Goal: Task Accomplishment & Management: Use online tool/utility

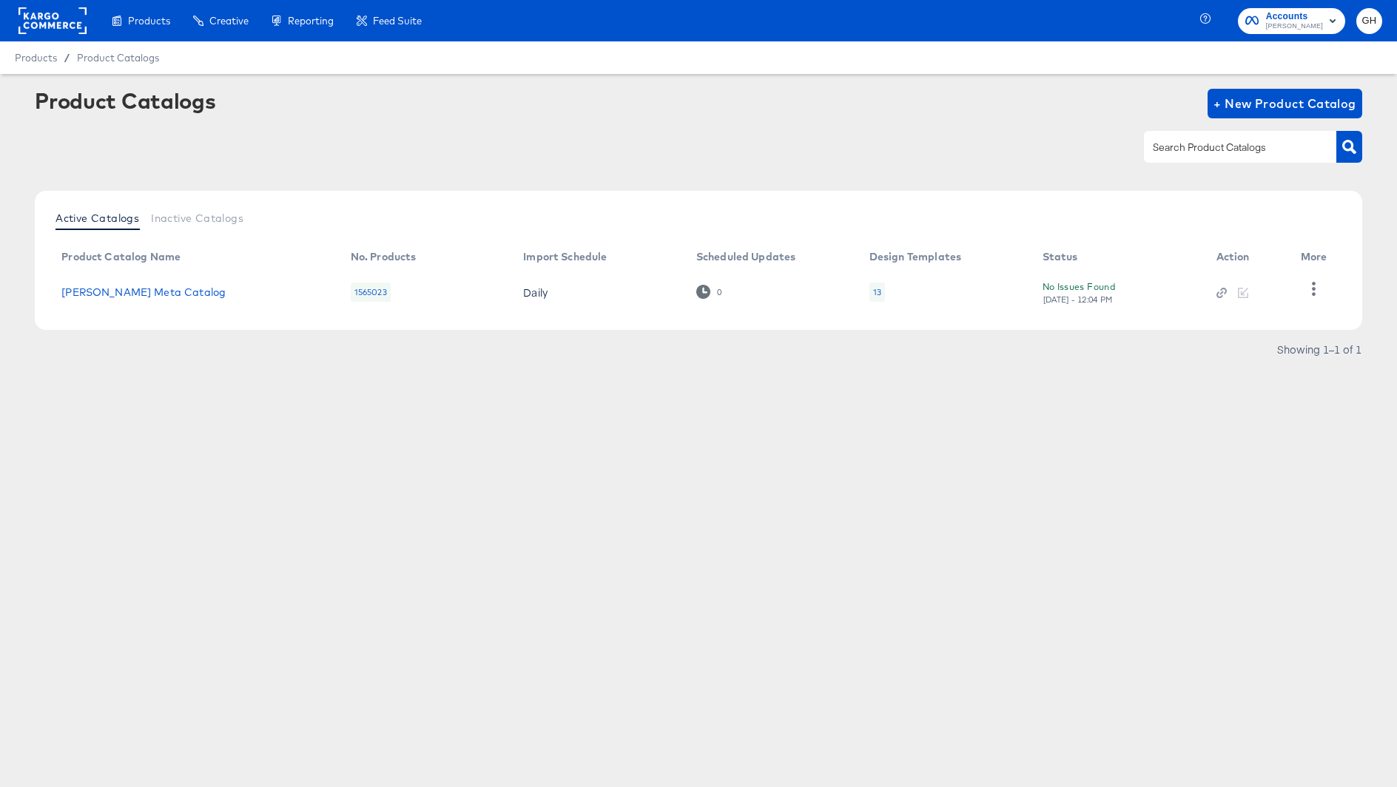
click at [885, 291] on td "13" at bounding box center [943, 292] width 173 height 46
click at [869, 293] on div "13" at bounding box center [877, 292] width 16 height 19
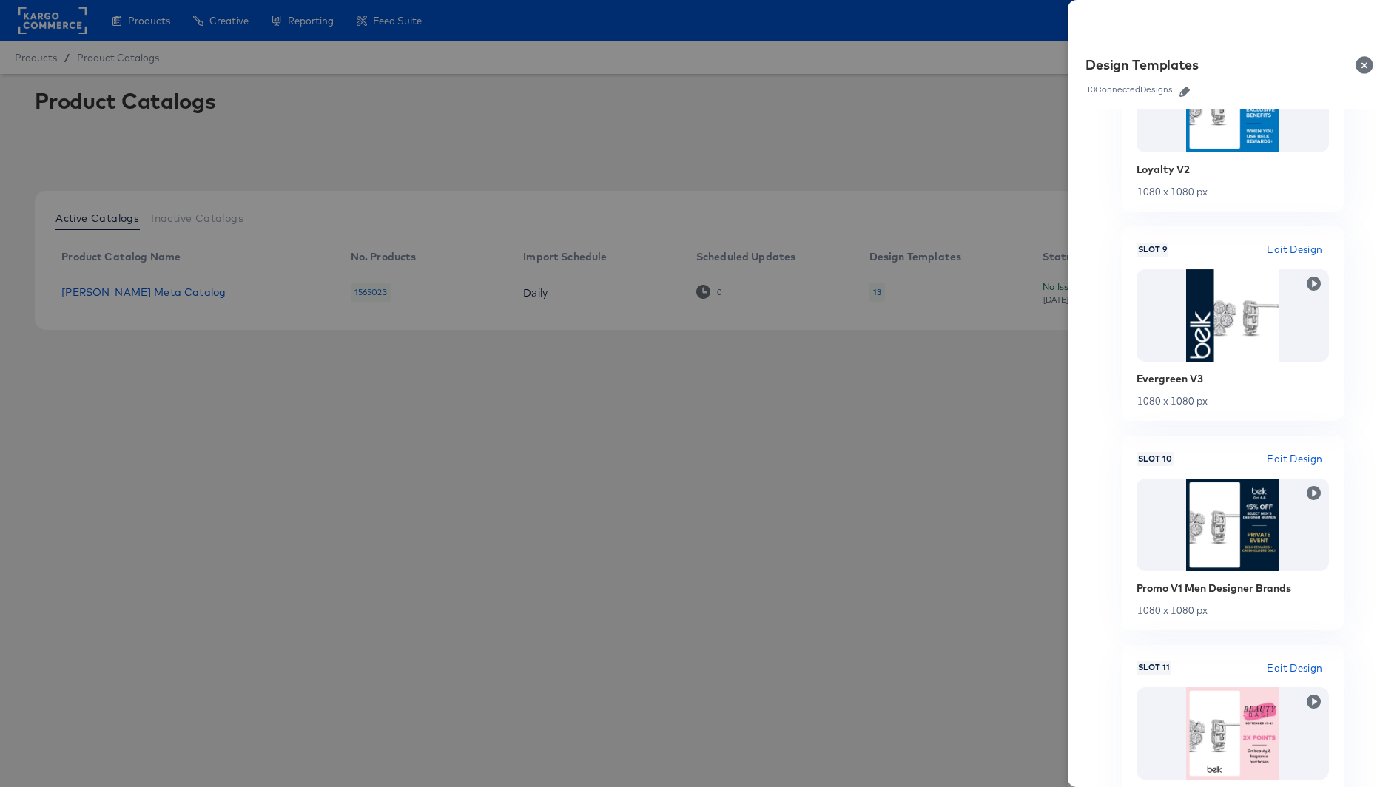
scroll to position [1767, 0]
click at [1363, 57] on button "Close" at bounding box center [1366, 64] width 41 height 41
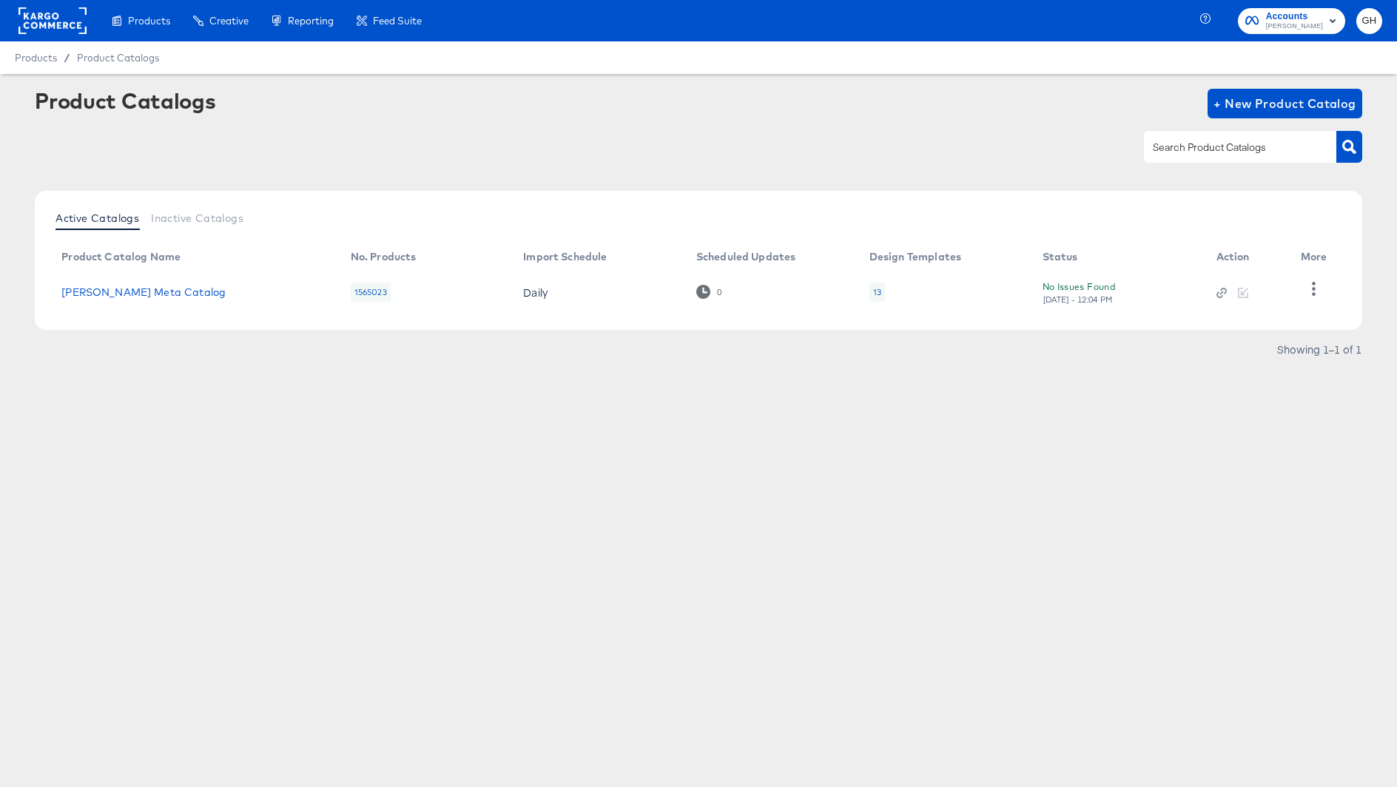
click at [73, 22] on rect at bounding box center [52, 20] width 68 height 27
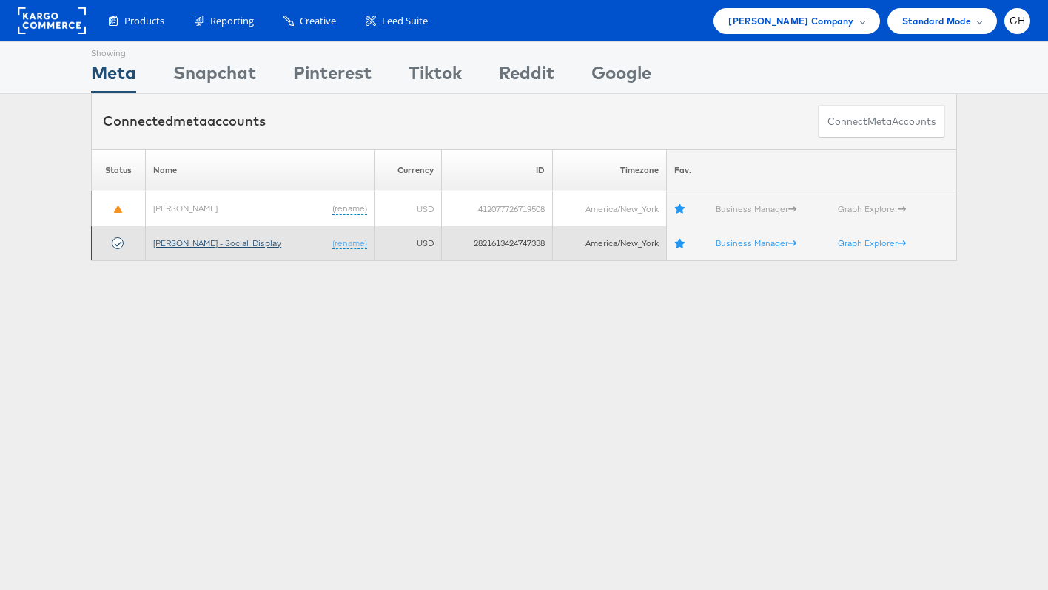
click at [169, 248] on link "[PERSON_NAME] - Social_Display" at bounding box center [217, 242] width 128 height 11
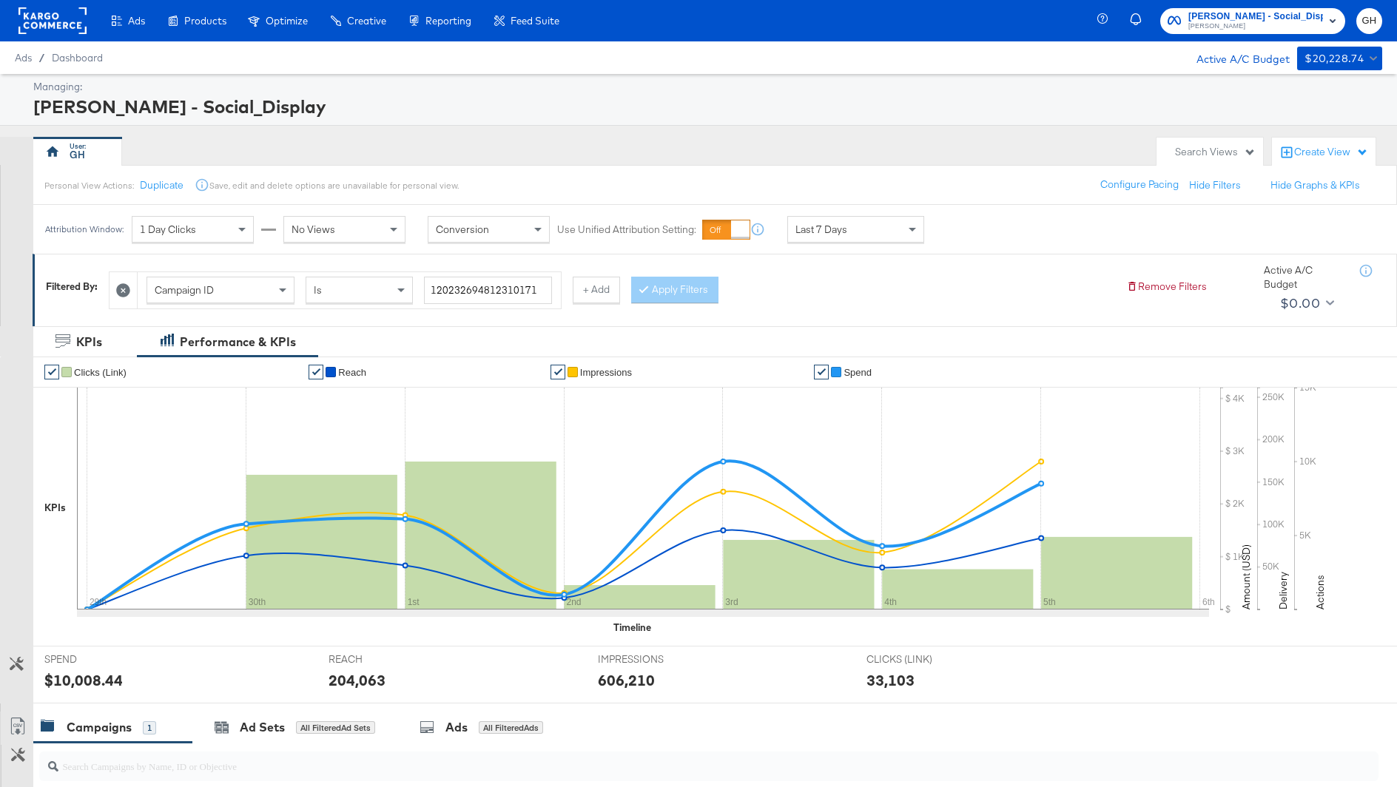
click at [240, 291] on div "Campaign ID" at bounding box center [220, 289] width 146 height 25
type input "ad"
click at [473, 290] on input "search" at bounding box center [500, 290] width 152 height 27
paste input "120233298263890171"
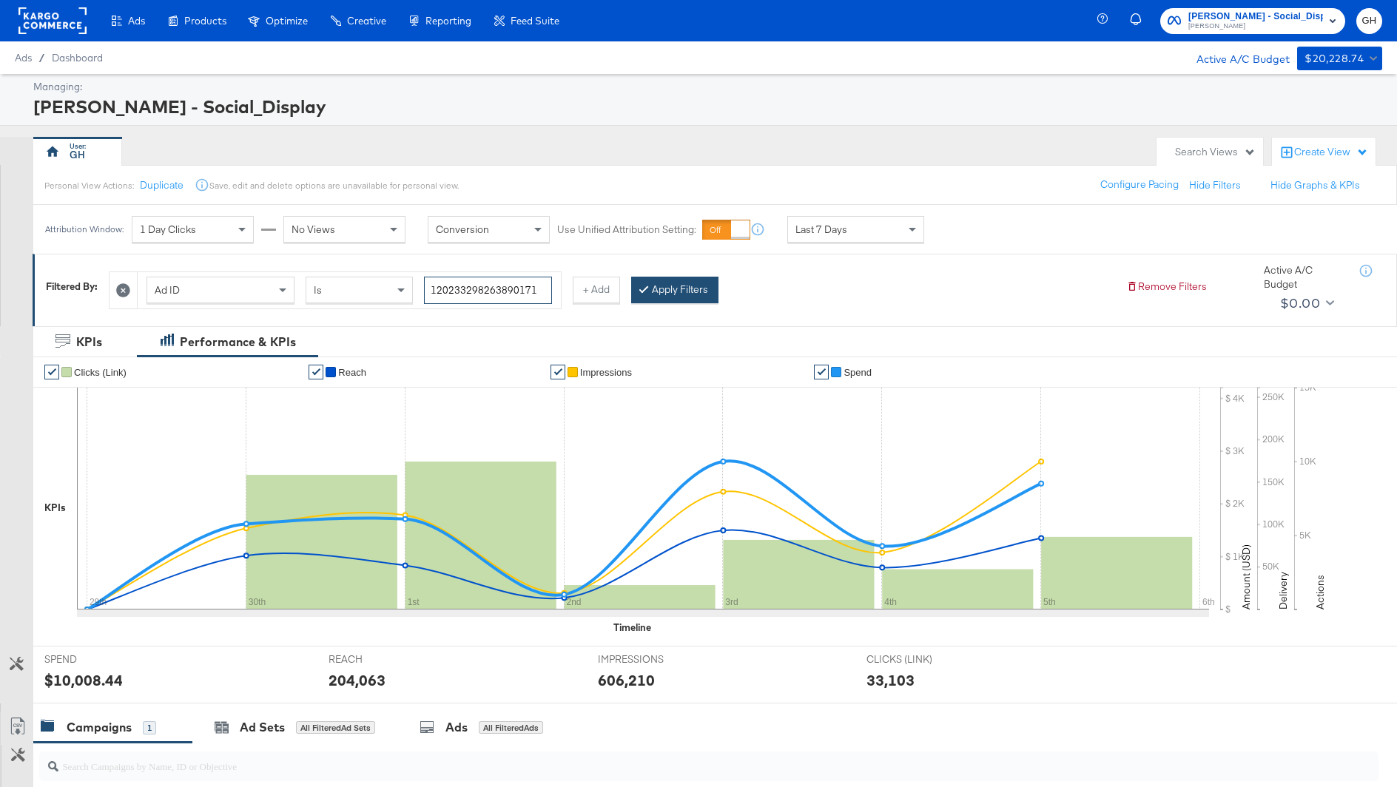
type input "120233298263890171"
click at [695, 288] on button "Apply Filters" at bounding box center [674, 290] width 87 height 27
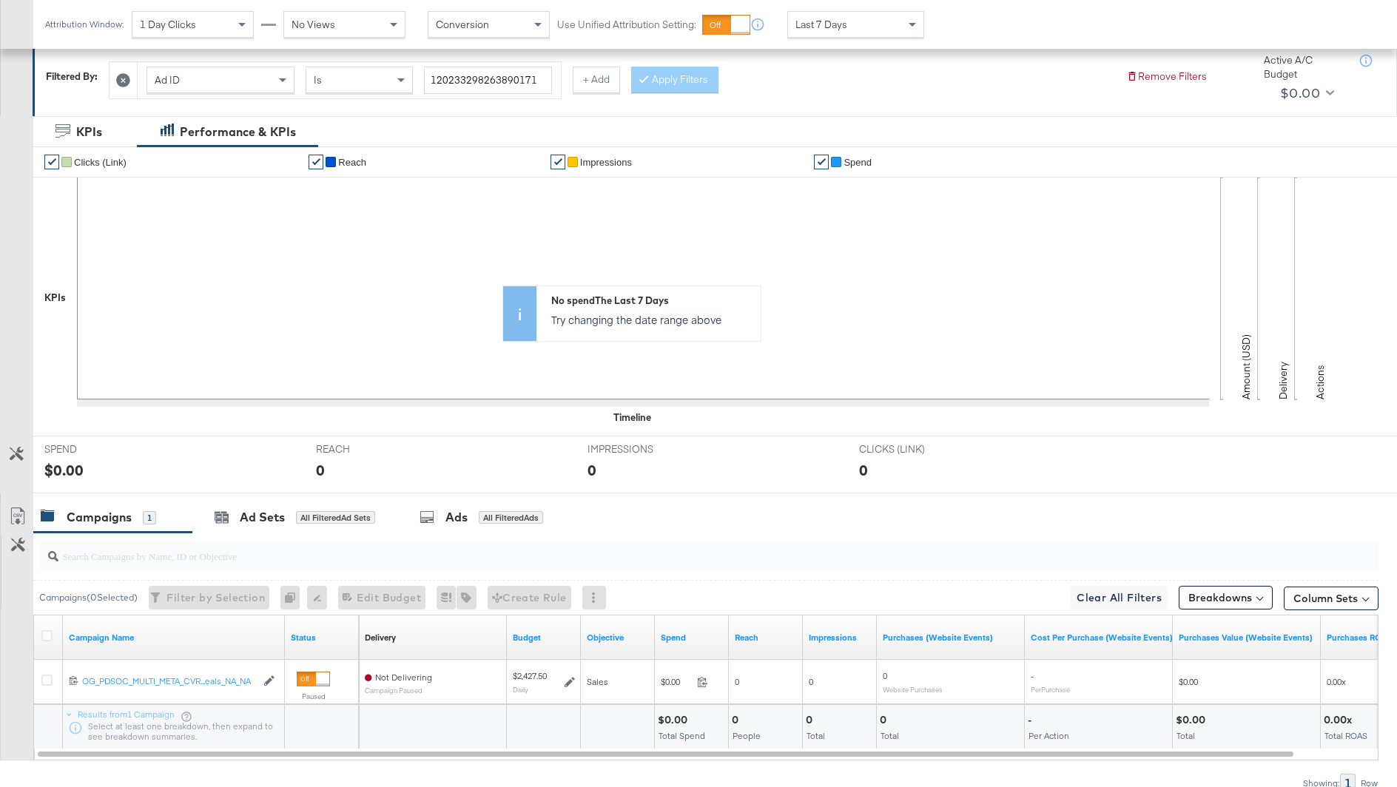
scroll to position [212, 0]
click at [450, 516] on div "Ads" at bounding box center [456, 515] width 22 height 17
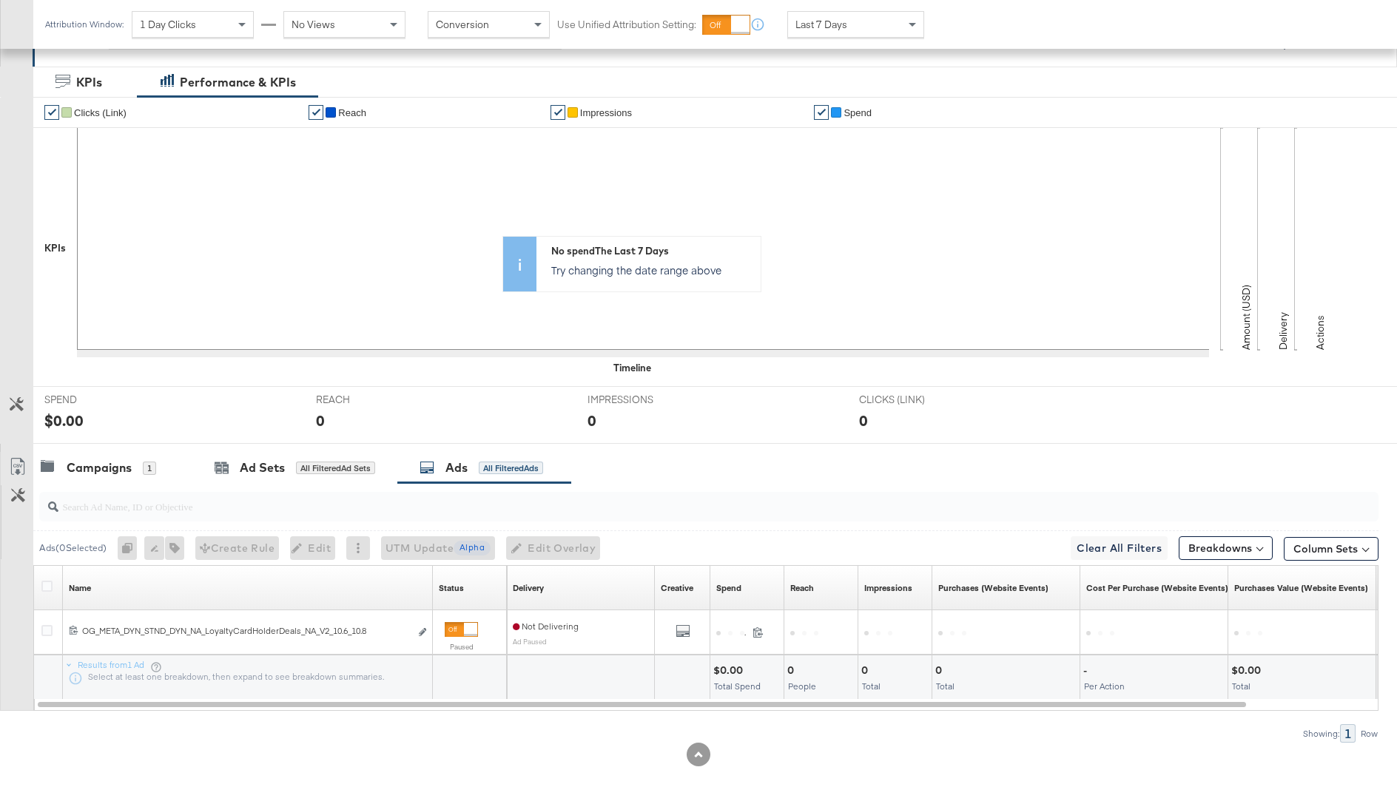
scroll to position [277, 0]
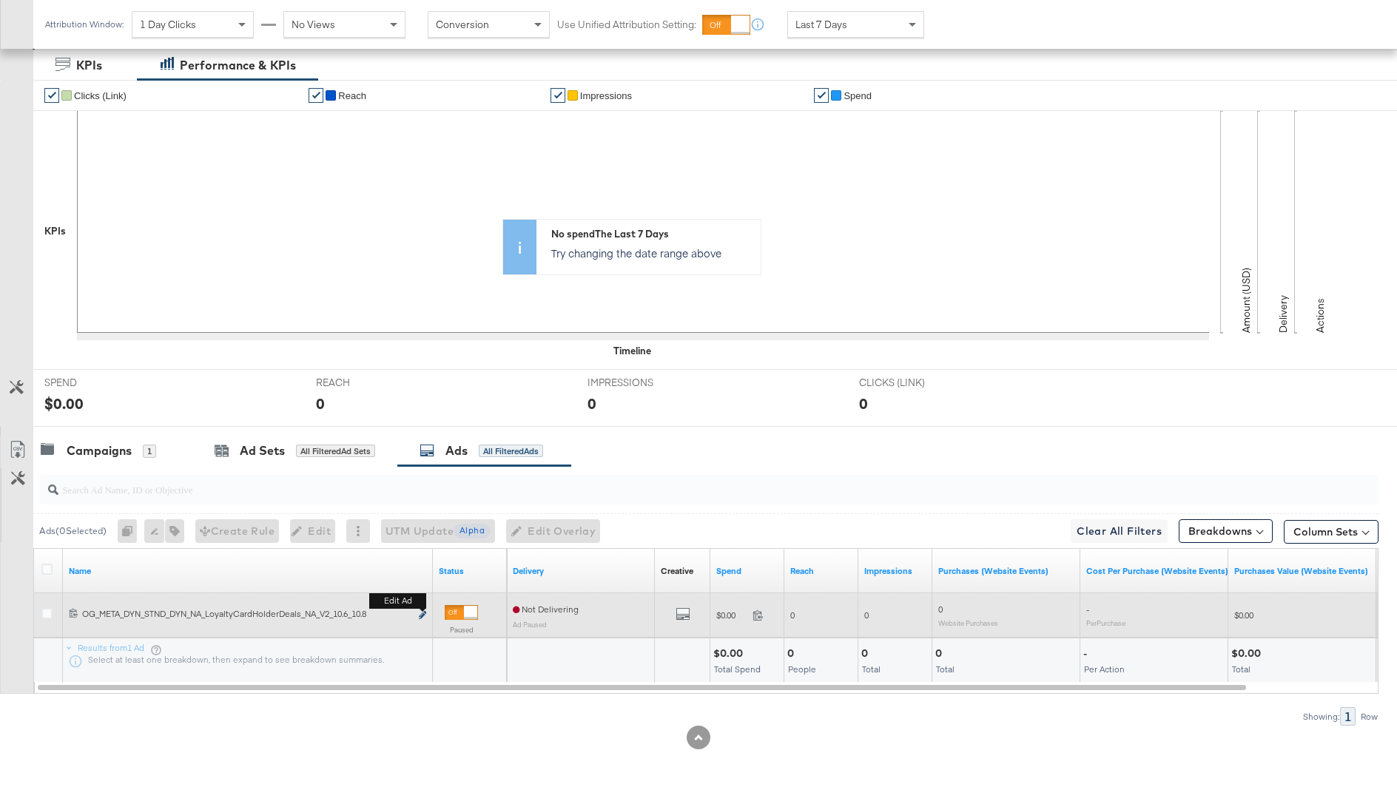
click at [420, 615] on icon "link" at bounding box center [422, 615] width 7 height 8
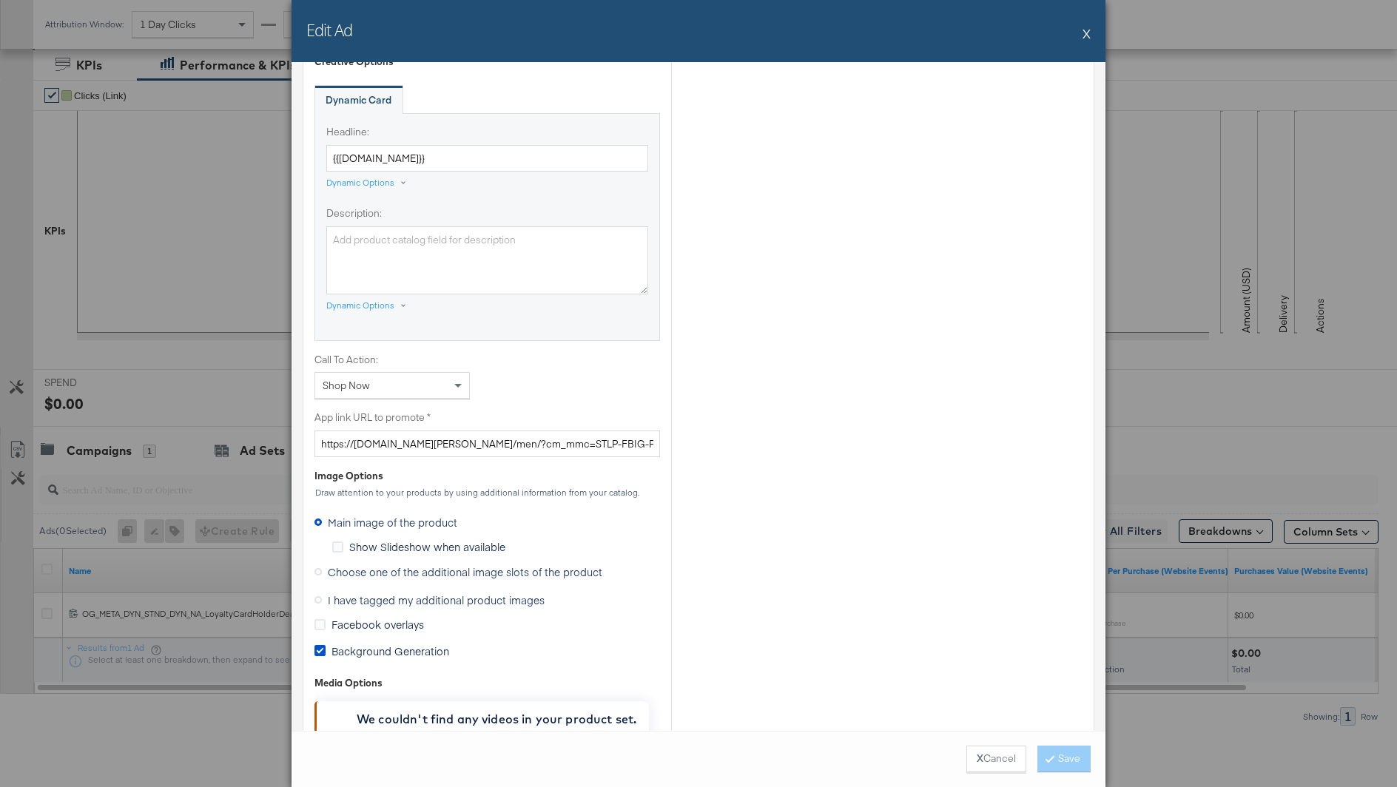
scroll to position [945, 0]
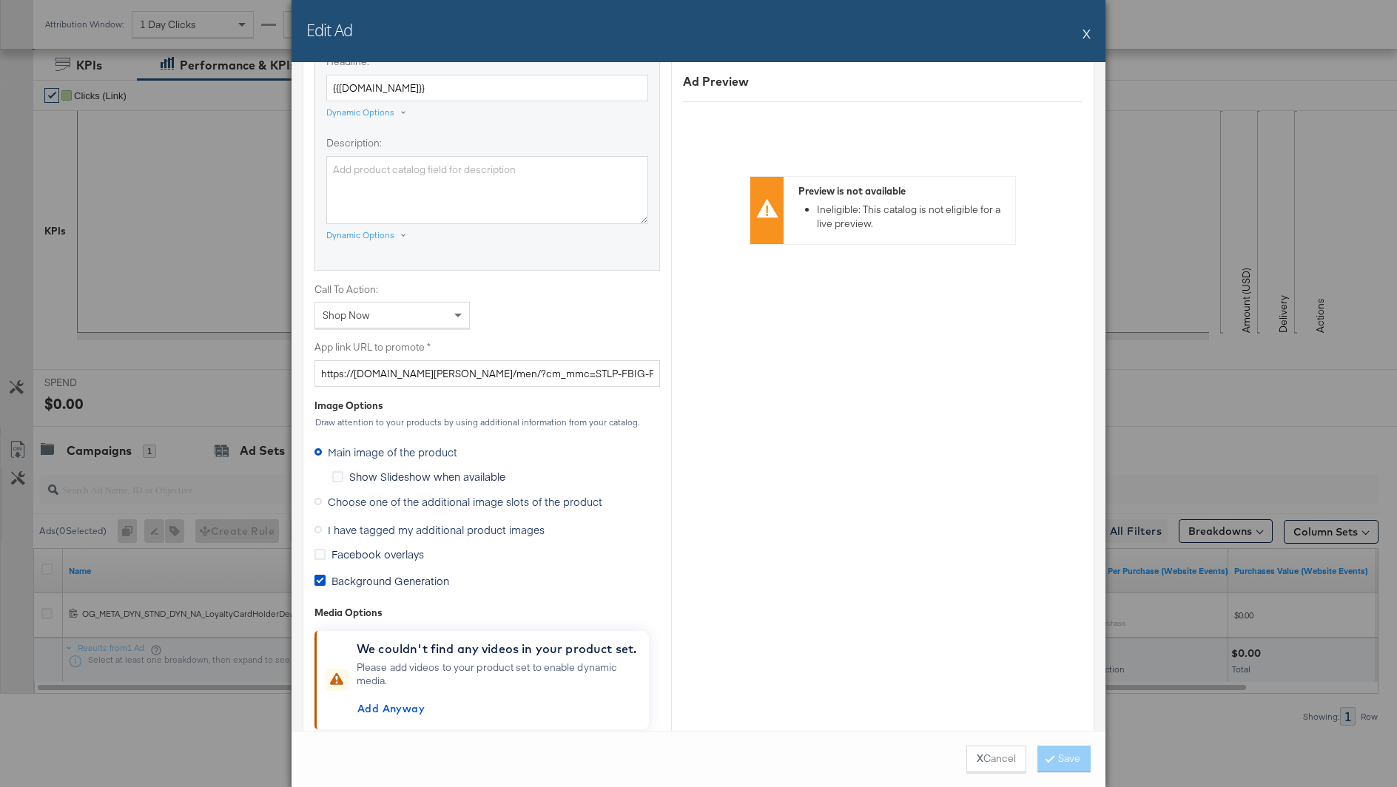
click at [388, 522] on span "I have tagged my additional product images" at bounding box center [436, 529] width 217 height 15
click at [0, 0] on input "I have tagged my additional product images" at bounding box center [0, 0] width 0 height 0
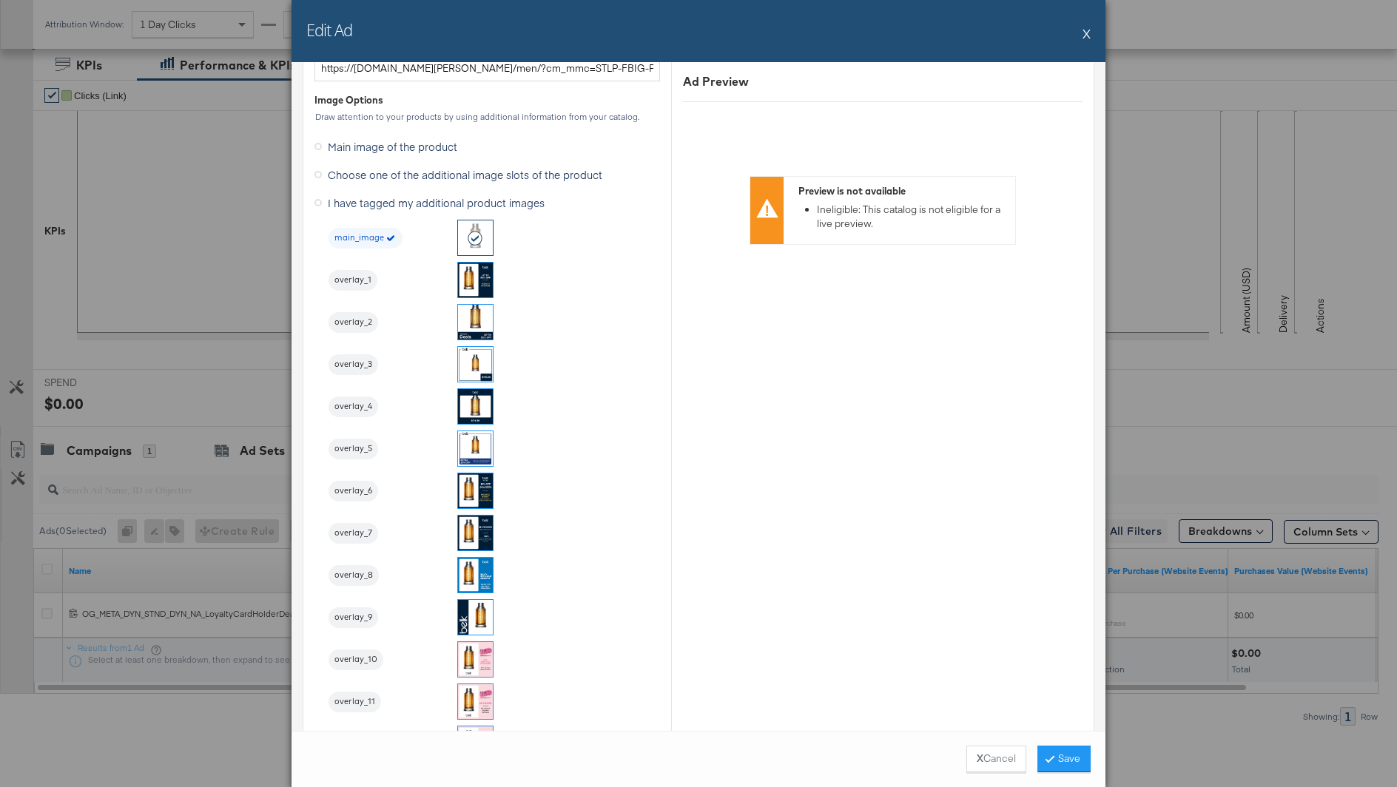
scroll to position [1264, 0]
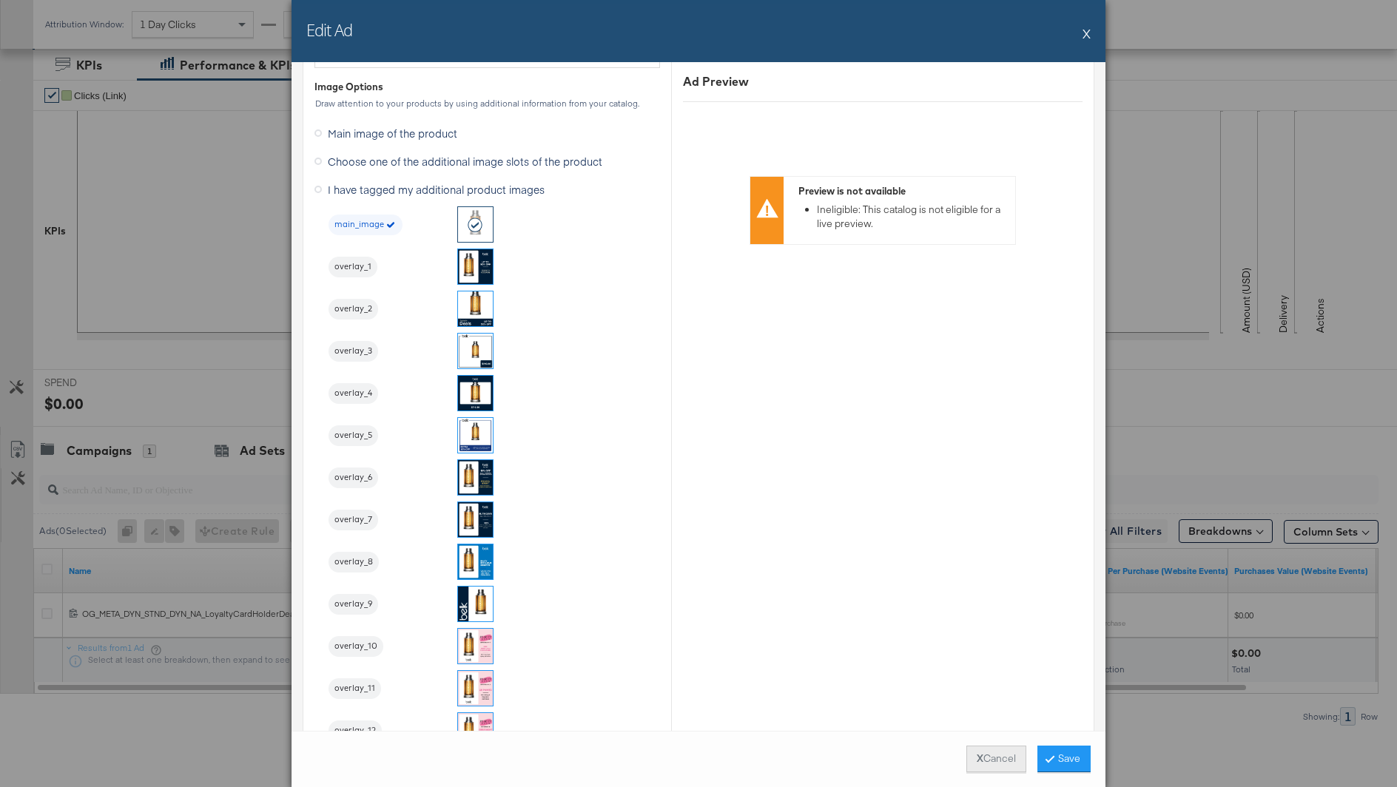
click at [1000, 755] on button "X Cancel" at bounding box center [996, 759] width 60 height 27
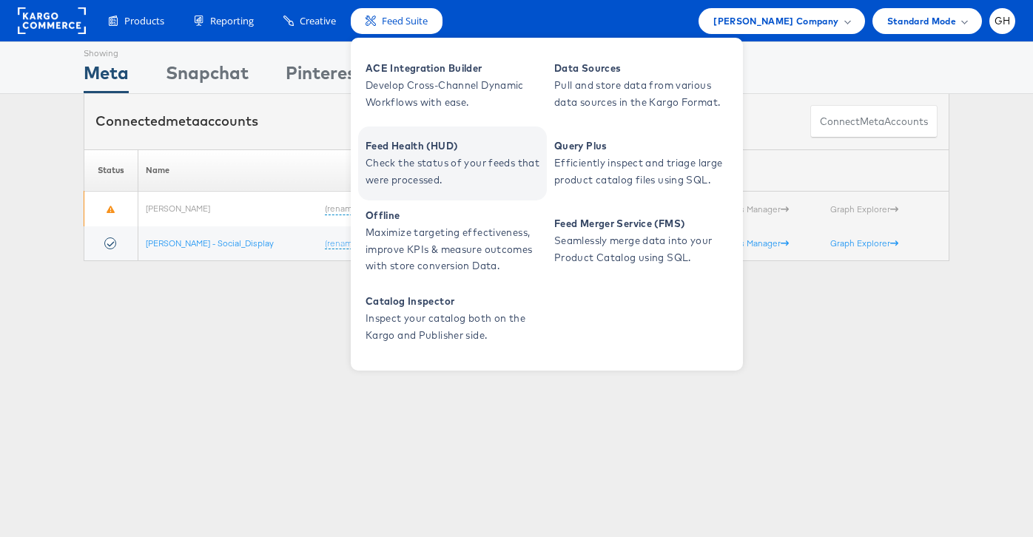
click at [417, 153] on span "Feed Health (HUD)" at bounding box center [454, 146] width 178 height 17
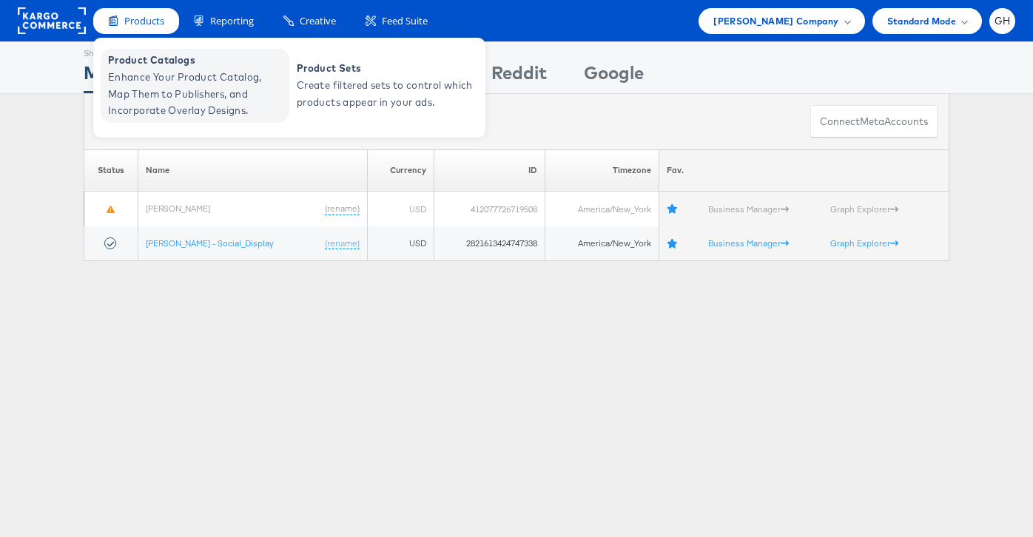
click at [158, 80] on span "Enhance Your Product Catalog, Map Them to Publishers, and Incorporate Overlay D…" at bounding box center [197, 94] width 178 height 50
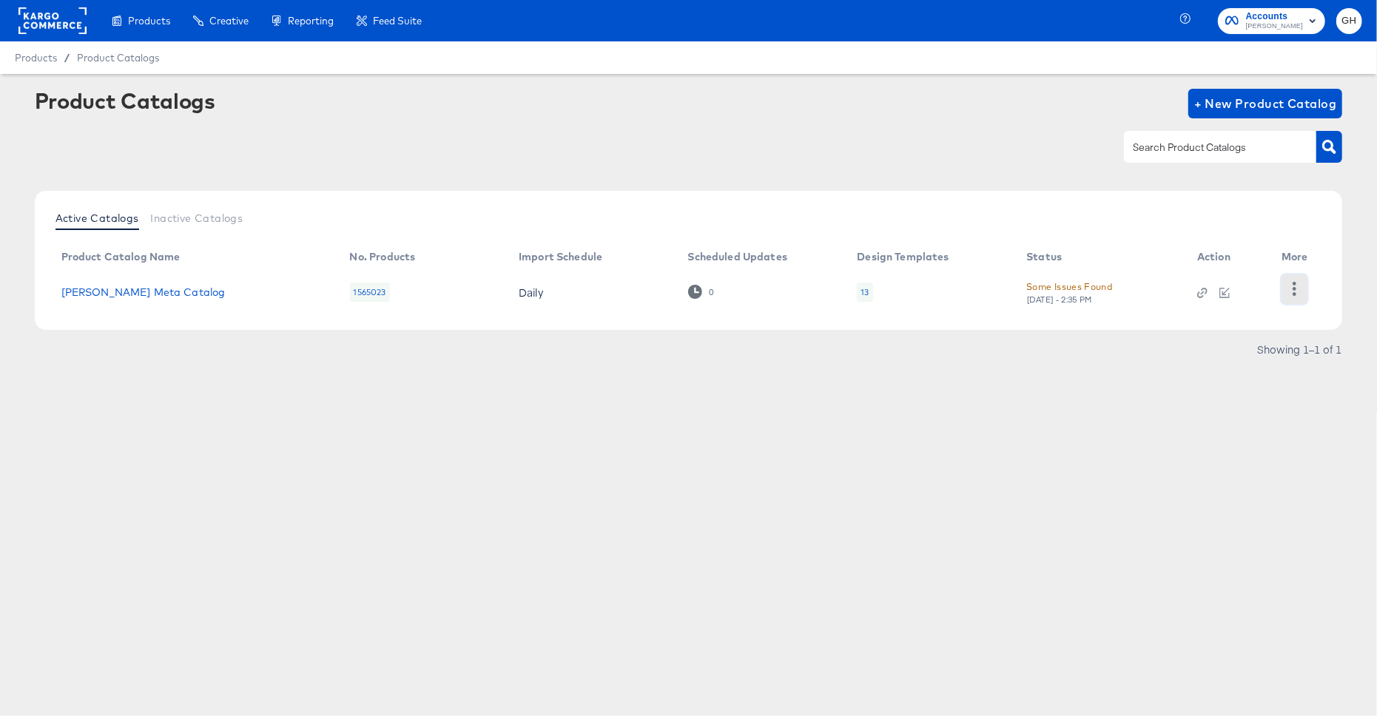
click at [1292, 278] on button "button" at bounding box center [1294, 289] width 26 height 30
click at [1278, 285] on div "HUD Checks (Internal)" at bounding box center [1233, 288] width 148 height 24
